Goal: Information Seeking & Learning: Learn about a topic

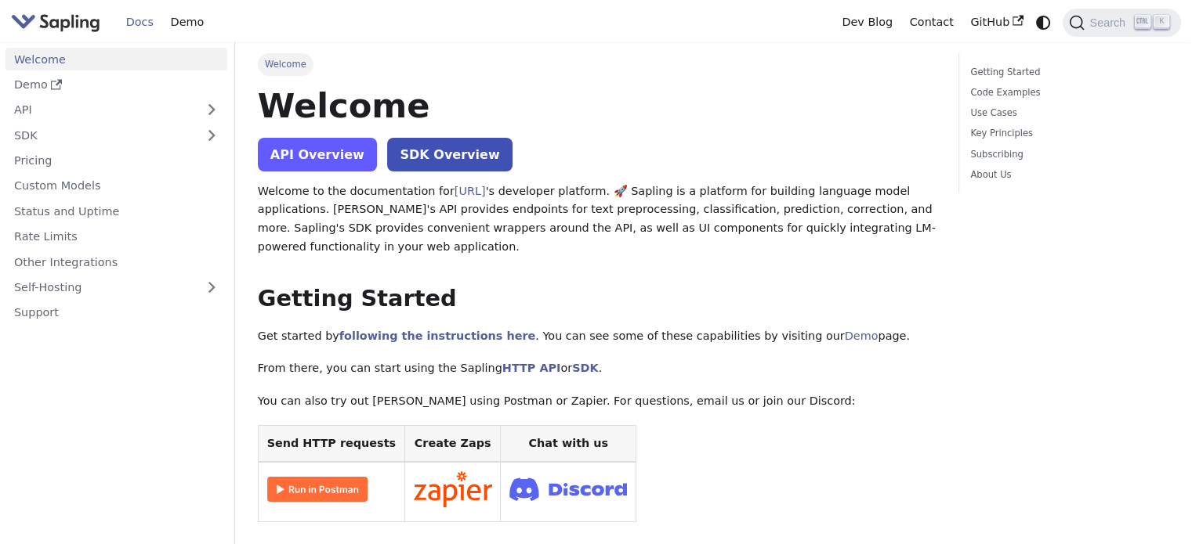
click at [319, 147] on link "API Overview" at bounding box center [317, 155] width 119 height 34
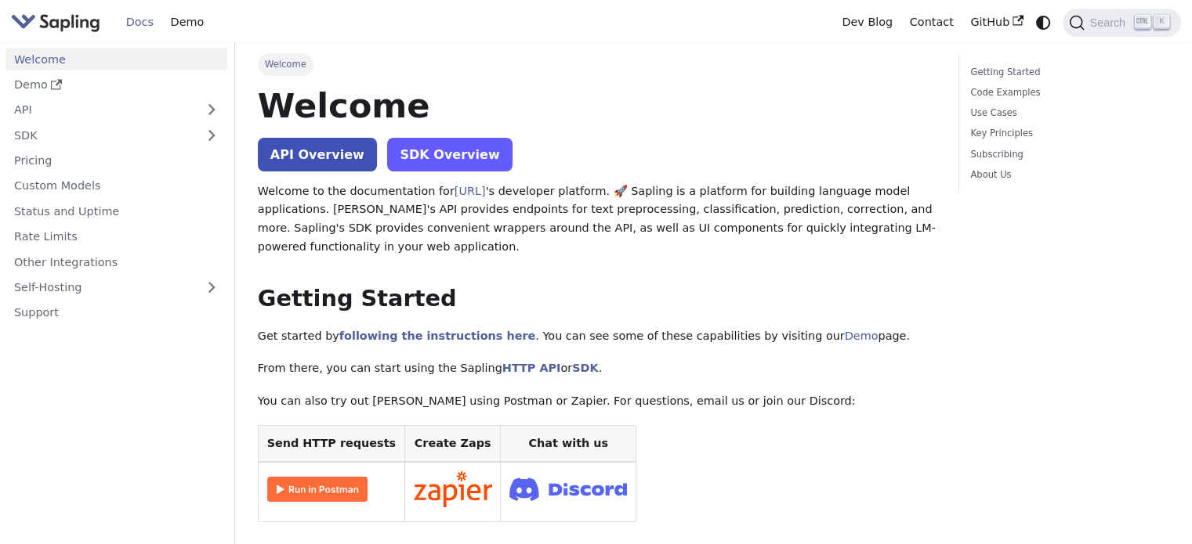
click at [453, 138] on link "SDK Overview" at bounding box center [449, 155] width 125 height 34
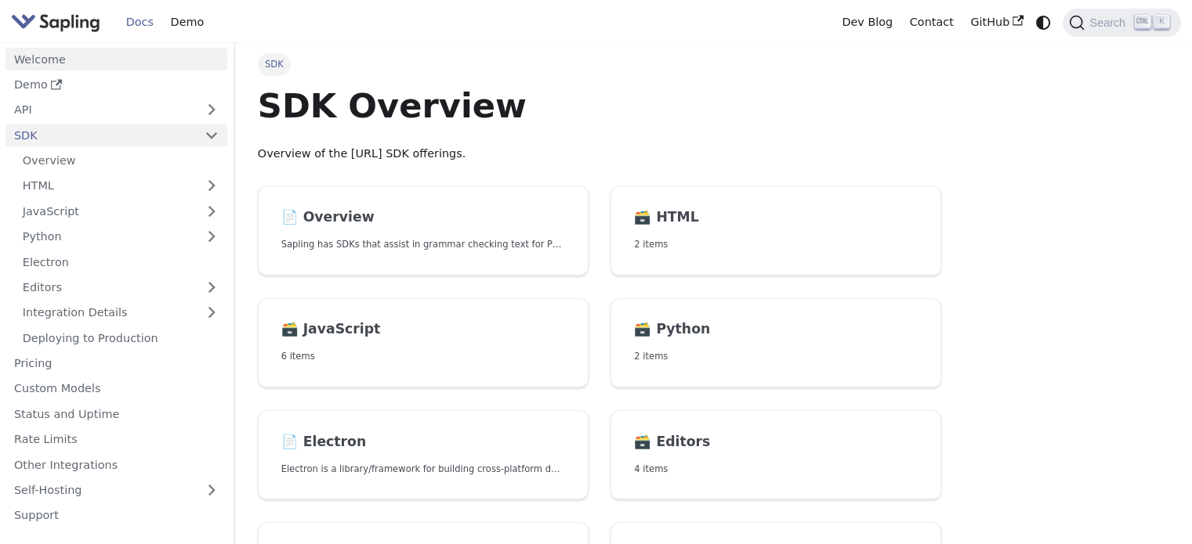
click at [77, 65] on link "Welcome" at bounding box center [116, 59] width 222 height 23
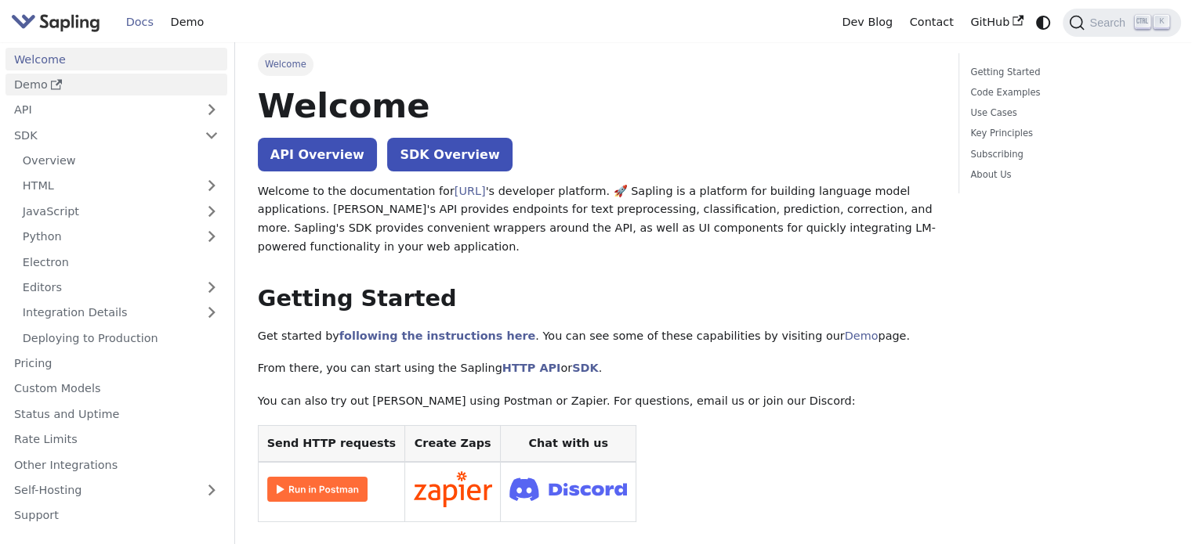
click at [118, 82] on link "Demo" at bounding box center [116, 85] width 222 height 23
